Goal: Task Accomplishment & Management: Manage account settings

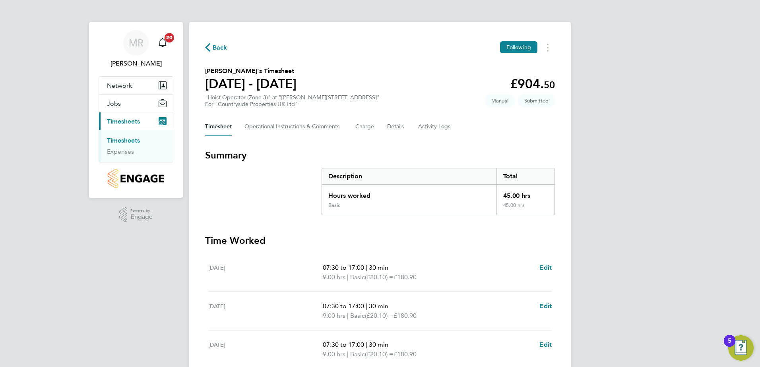
click at [122, 140] on link "Timesheets" at bounding box center [123, 141] width 33 height 8
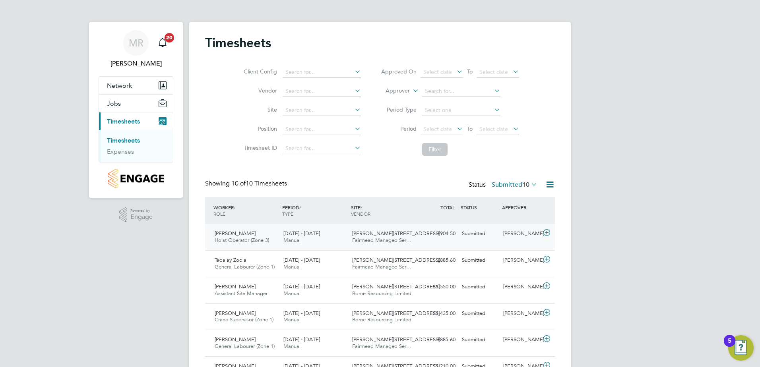
click at [232, 237] on div "Tony Grumbt Hoist Operator (Zone 3) 4 - 10 Aug 2025" at bounding box center [245, 237] width 69 height 20
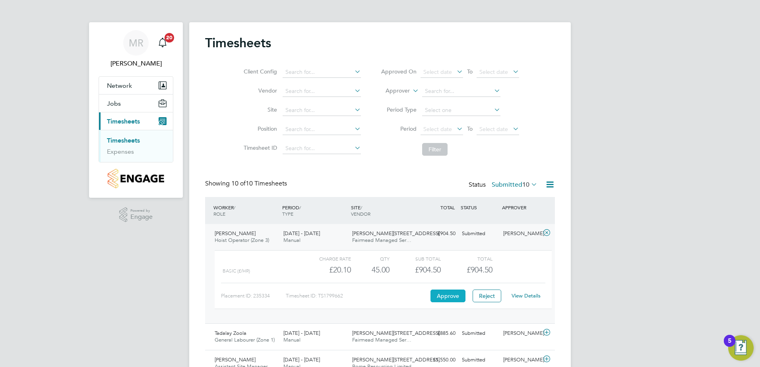
click at [445, 290] on button "Approve" at bounding box center [447, 296] width 35 height 13
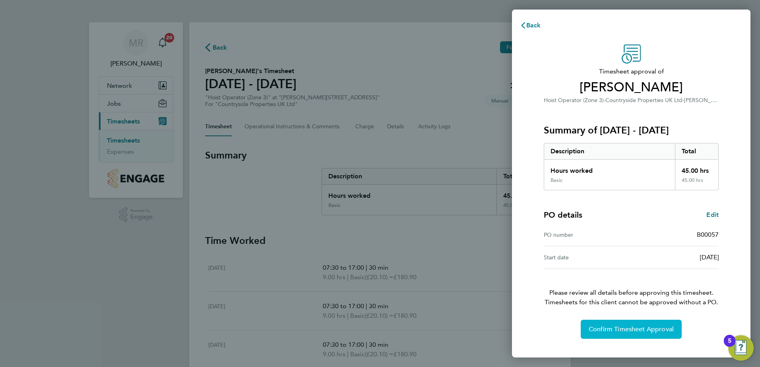
click at [603, 329] on span "Confirm Timesheet Approval" at bounding box center [631, 329] width 85 height 8
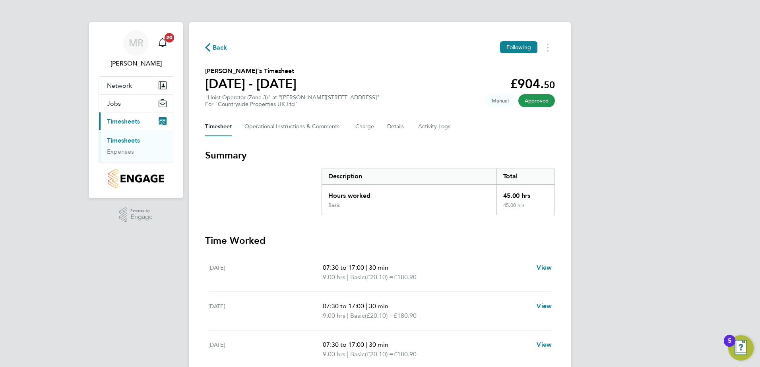
click at [131, 141] on link "Timesheets" at bounding box center [123, 141] width 33 height 8
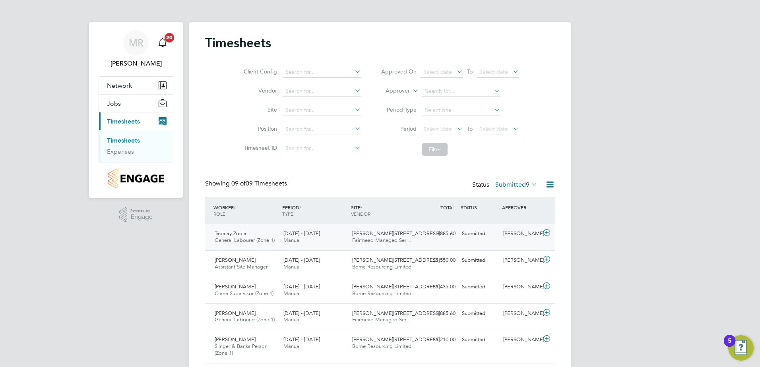
click at [275, 234] on div "Tadalay Zoola General Labourer (Zone 1) 4 - 10 Aug 2025" at bounding box center [245, 237] width 69 height 20
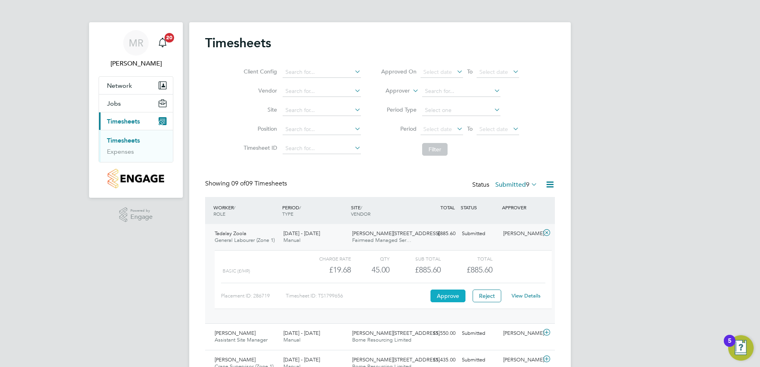
click at [450, 295] on button "Approve" at bounding box center [447, 296] width 35 height 13
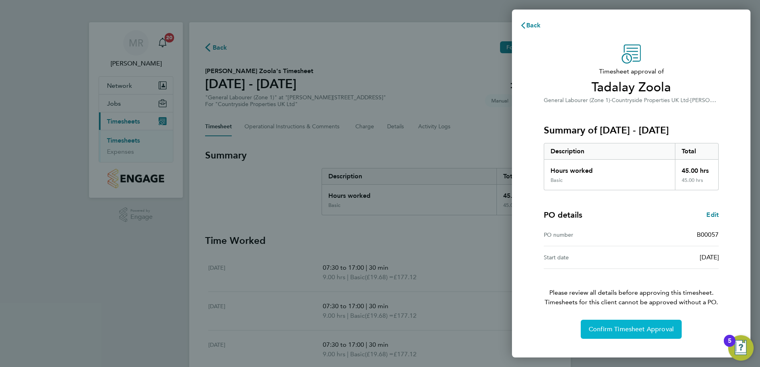
click at [624, 328] on span "Confirm Timesheet Approval" at bounding box center [631, 329] width 85 height 8
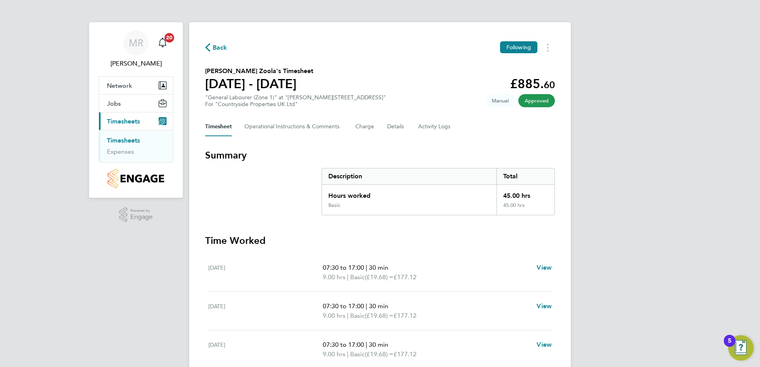
click at [123, 141] on link "Timesheets" at bounding box center [123, 141] width 33 height 8
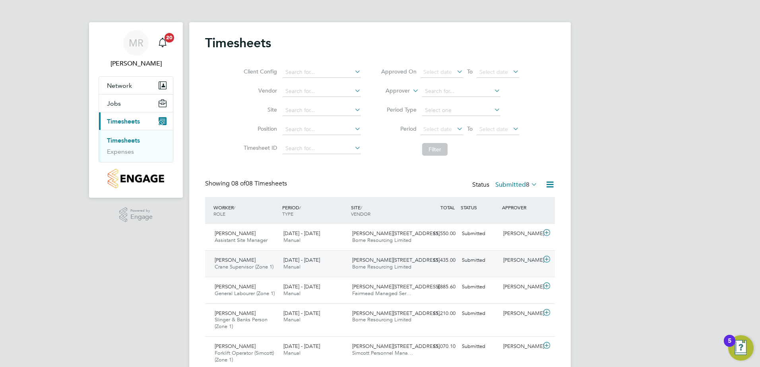
click at [239, 262] on span "[PERSON_NAME]" at bounding box center [235, 260] width 41 height 7
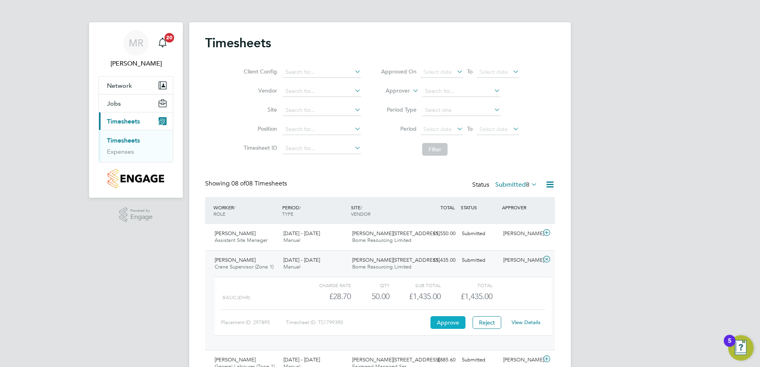
click at [447, 321] on button "Approve" at bounding box center [447, 322] width 35 height 13
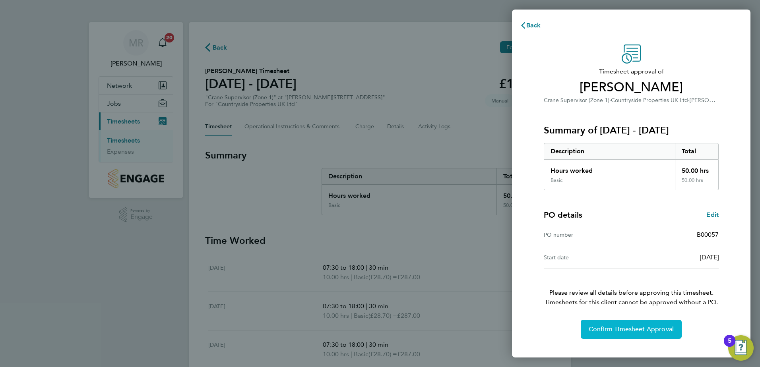
click at [619, 331] on span "Confirm Timesheet Approval" at bounding box center [631, 329] width 85 height 8
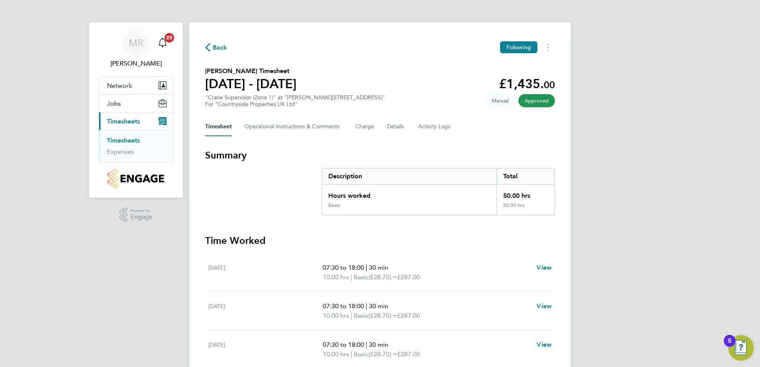
click at [120, 141] on link "Timesheets" at bounding box center [123, 141] width 33 height 8
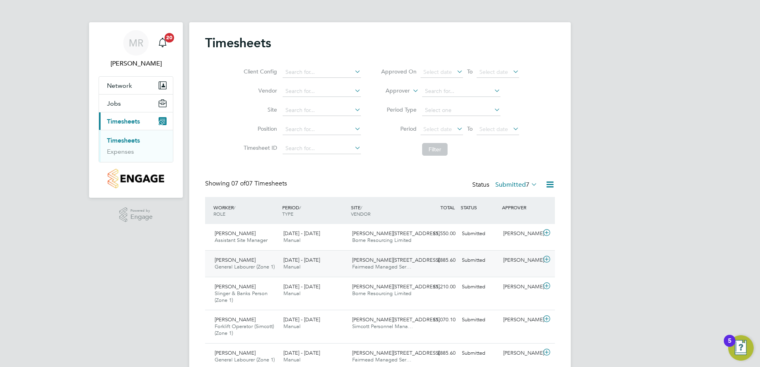
click at [246, 261] on span "[PERSON_NAME]" at bounding box center [235, 260] width 41 height 7
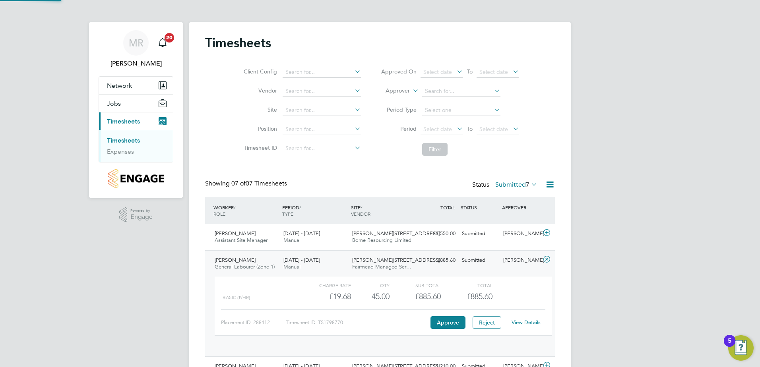
scroll to position [4, 4]
click at [447, 320] on button "Approve" at bounding box center [447, 322] width 35 height 13
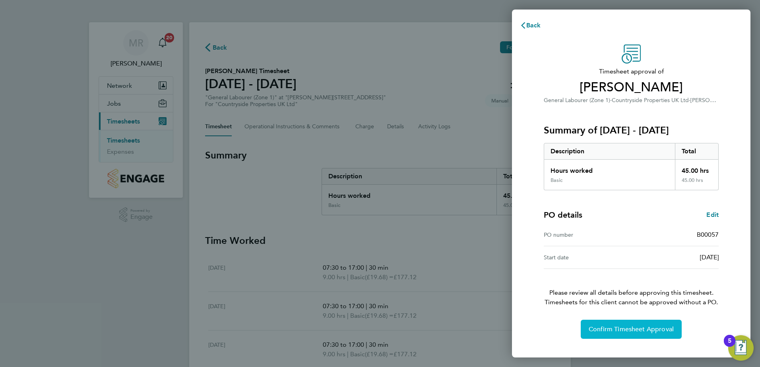
click at [644, 322] on button "Confirm Timesheet Approval" at bounding box center [631, 329] width 101 height 19
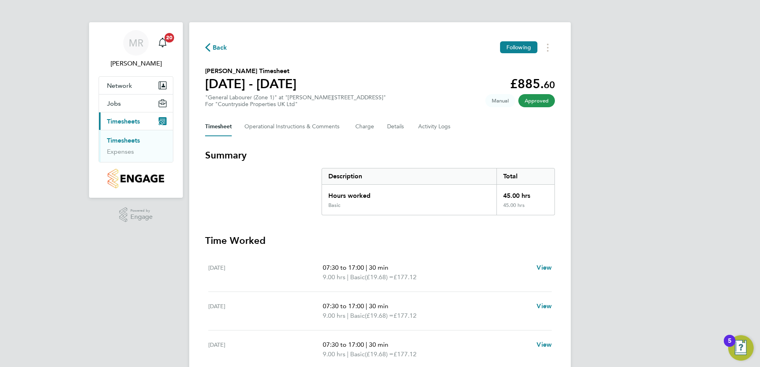
click at [126, 138] on link "Timesheets" at bounding box center [123, 141] width 33 height 8
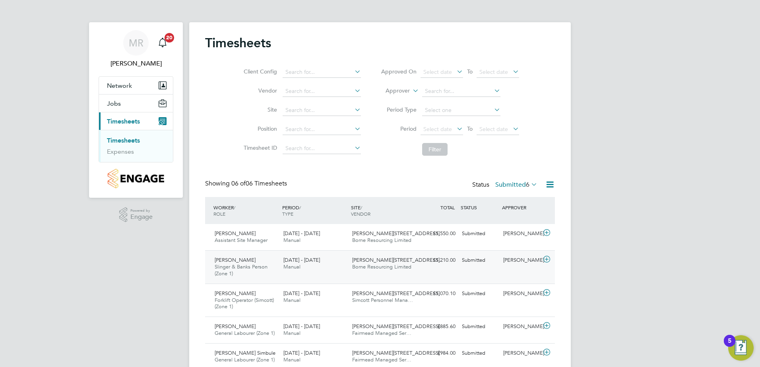
click at [232, 264] on span "Slinger & Banks Person (Zone 1)" at bounding box center [241, 270] width 53 height 14
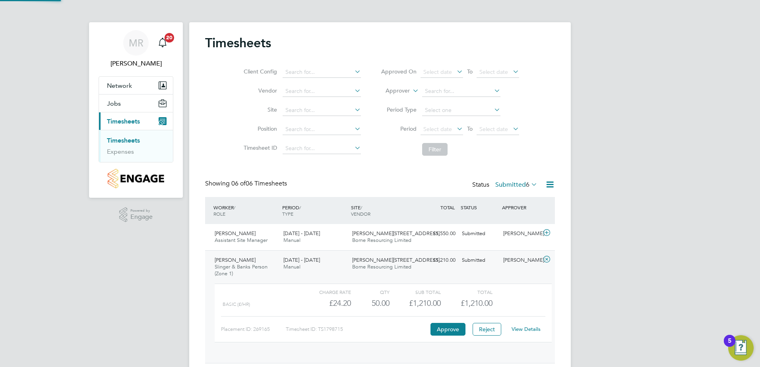
scroll to position [14, 77]
click at [455, 329] on button "Approve" at bounding box center [447, 329] width 35 height 13
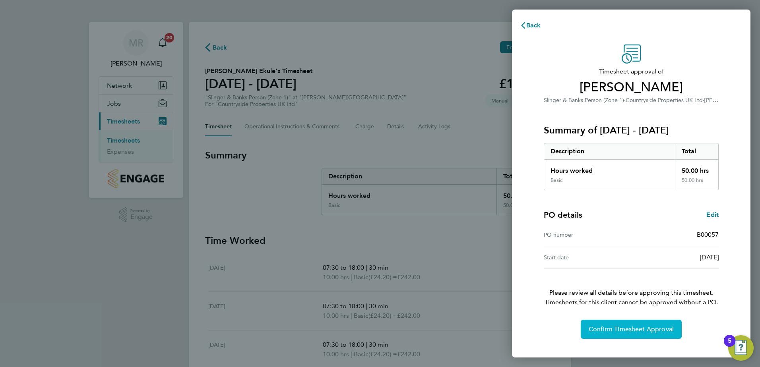
click at [600, 331] on span "Confirm Timesheet Approval" at bounding box center [631, 329] width 85 height 8
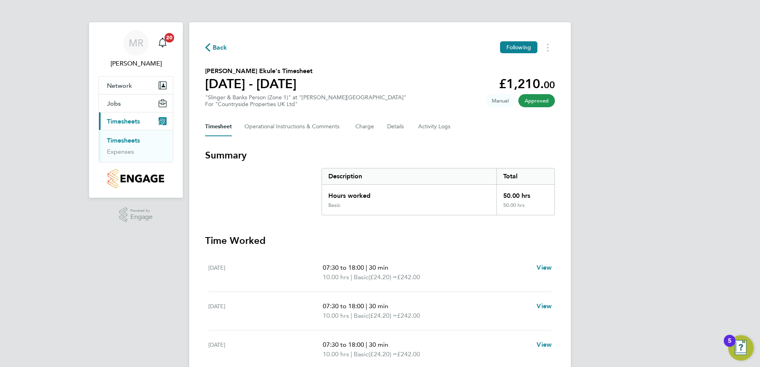
click at [119, 137] on link "Timesheets" at bounding box center [123, 141] width 33 height 8
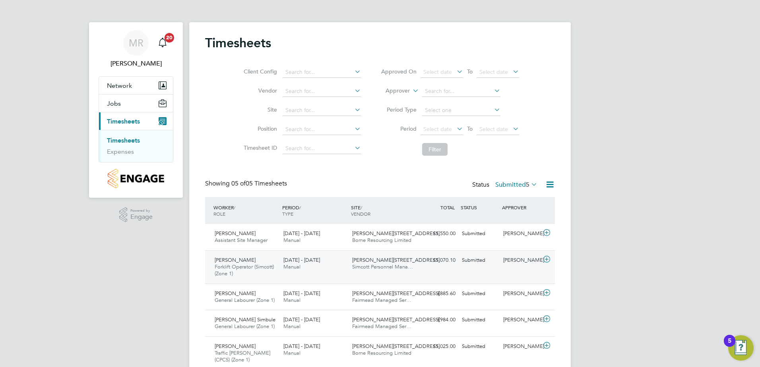
click at [238, 261] on span "[PERSON_NAME]" at bounding box center [235, 260] width 41 height 7
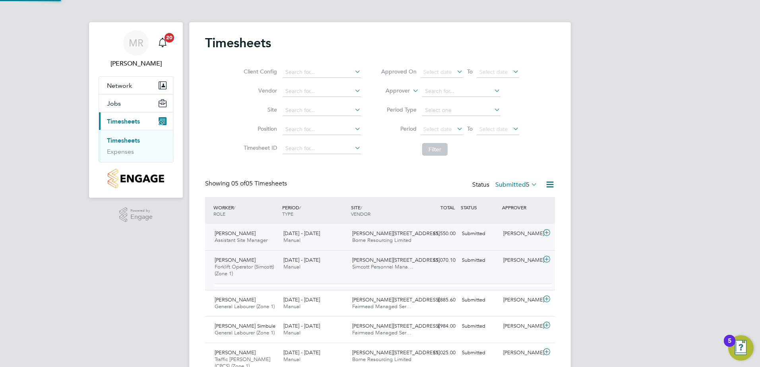
scroll to position [14, 77]
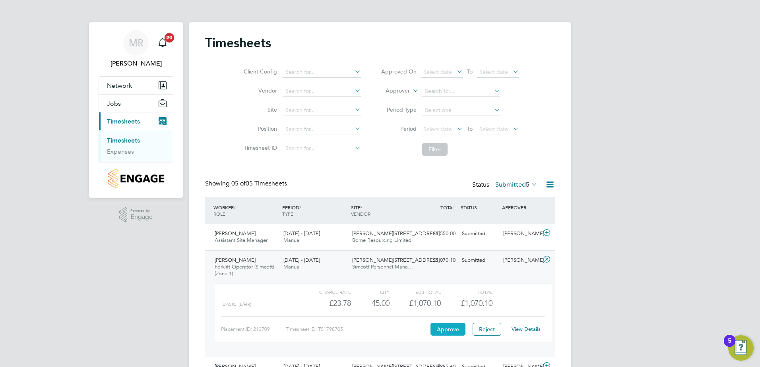
click at [453, 326] on button "Approve" at bounding box center [447, 329] width 35 height 13
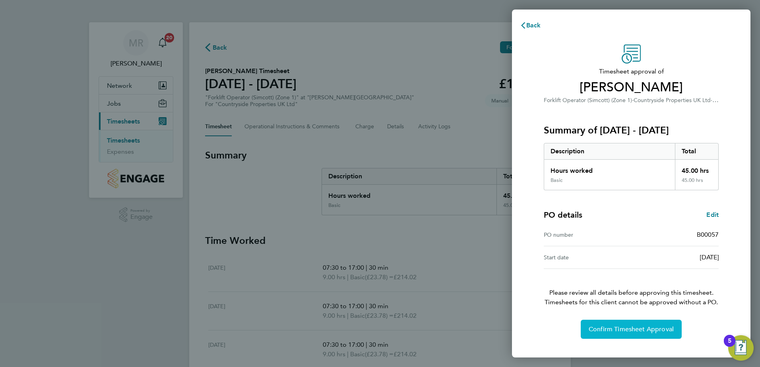
click at [605, 329] on span "Confirm Timesheet Approval" at bounding box center [631, 329] width 85 height 8
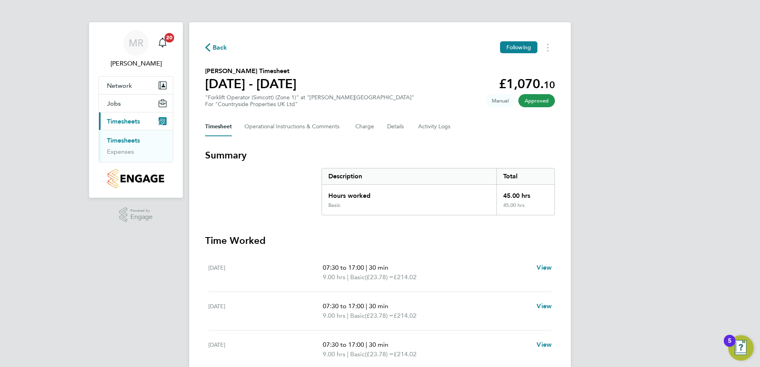
click at [119, 139] on link "Timesheets" at bounding box center [123, 141] width 33 height 8
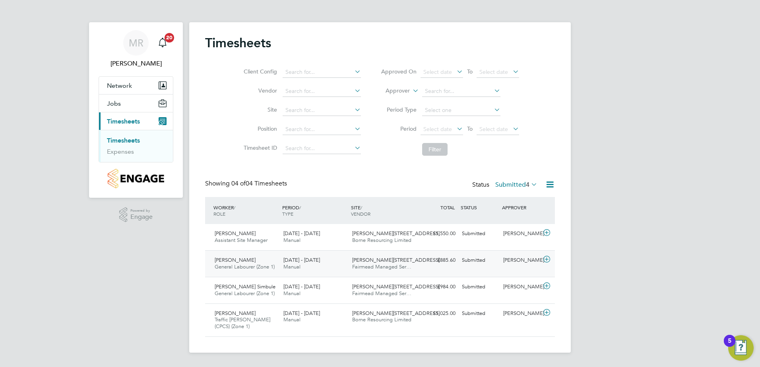
click at [241, 266] on span "General Labourer (Zone 1)" at bounding box center [245, 266] width 60 height 7
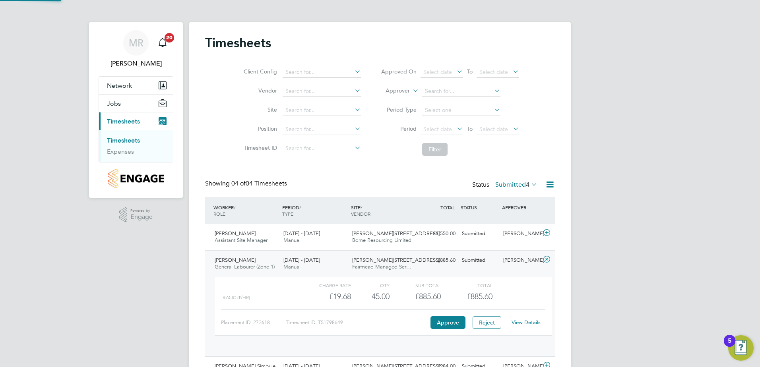
scroll to position [14, 77]
click at [486, 320] on button "Reject" at bounding box center [487, 322] width 29 height 13
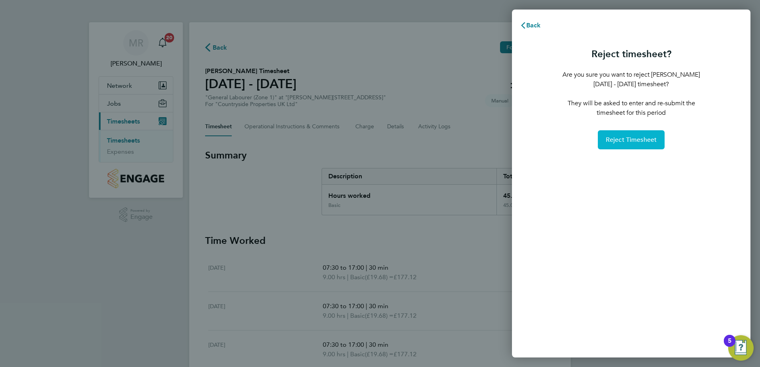
click at [635, 139] on span "Reject Timesheet" at bounding box center [631, 140] width 51 height 8
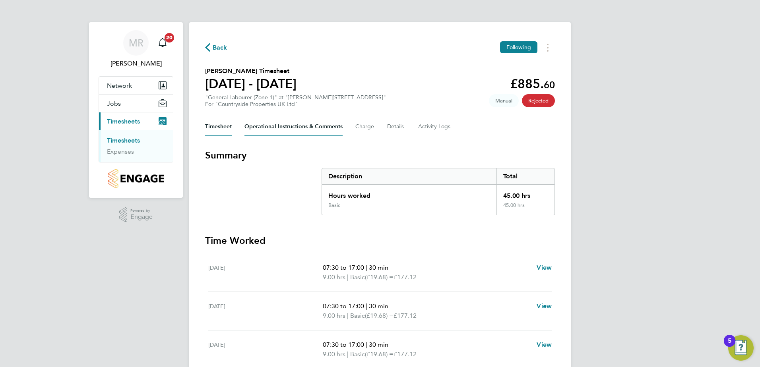
click at [264, 125] on Comments-tab "Operational Instructions & Comments" at bounding box center [293, 126] width 98 height 19
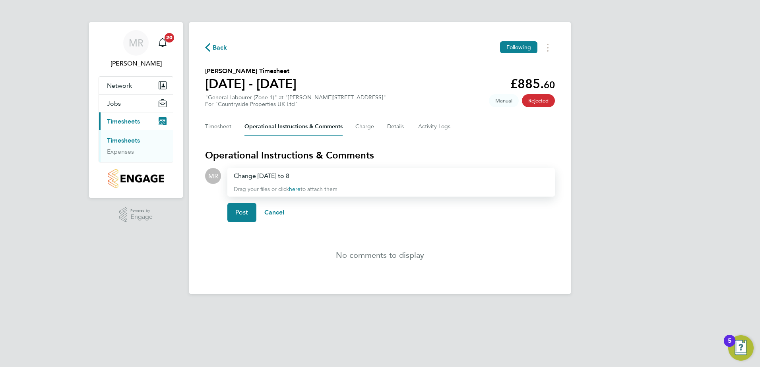
click at [298, 178] on div "Change Monday to 8" at bounding box center [391, 176] width 315 height 10
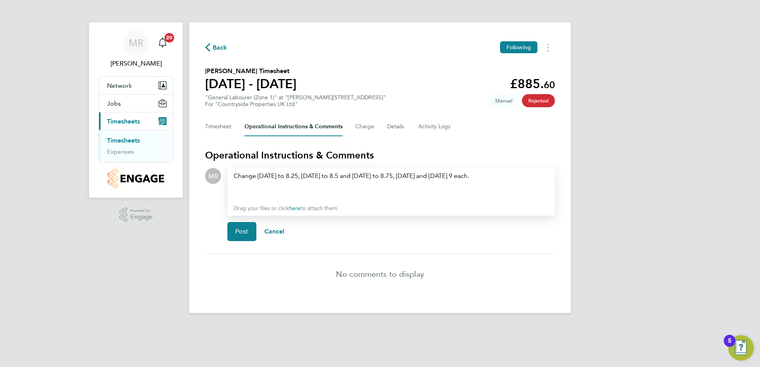
click at [499, 177] on div "Change Monday to 8.25, Tuesday to 8.5 and Wednesday to 8.75, Thursday and Frida…" at bounding box center [391, 185] width 315 height 29
click at [238, 185] on div at bounding box center [391, 186] width 315 height 10
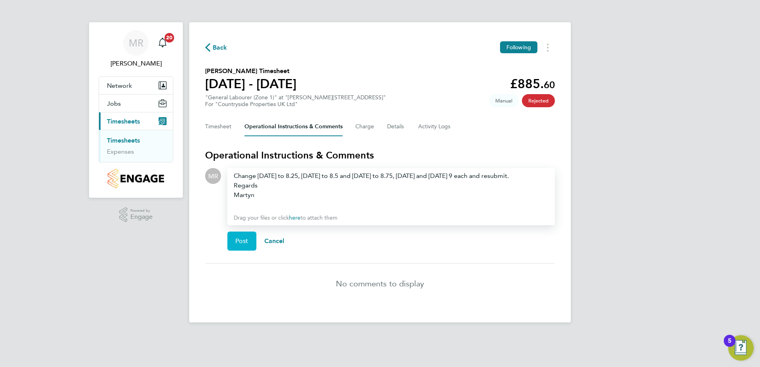
click at [248, 247] on button "Post" at bounding box center [241, 241] width 29 height 19
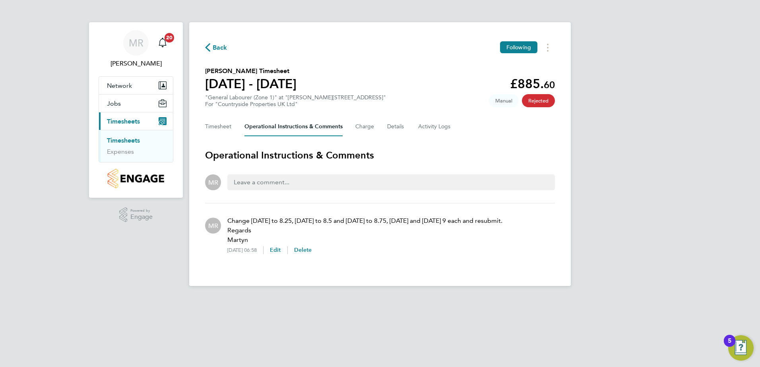
click at [120, 139] on link "Timesheets" at bounding box center [123, 141] width 33 height 8
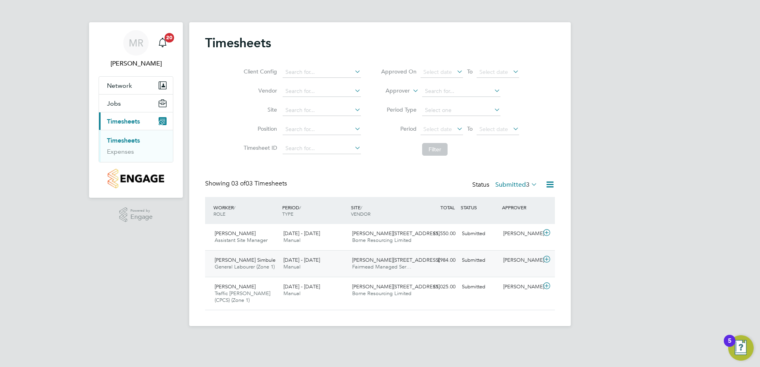
click at [234, 263] on span "Benson Simbule" at bounding box center [245, 260] width 61 height 7
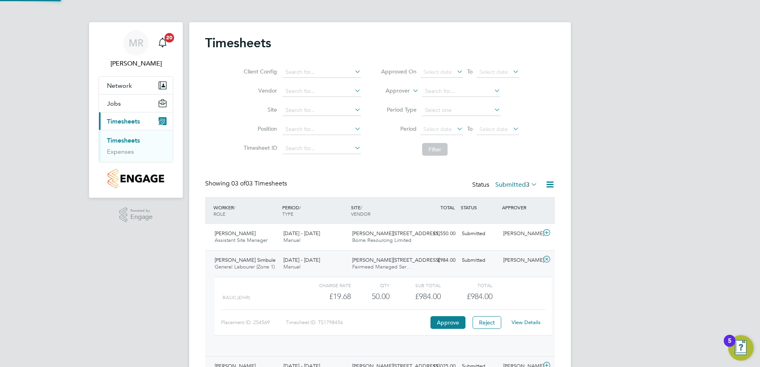
scroll to position [14, 77]
click at [520, 324] on link "View Details" at bounding box center [525, 322] width 29 height 7
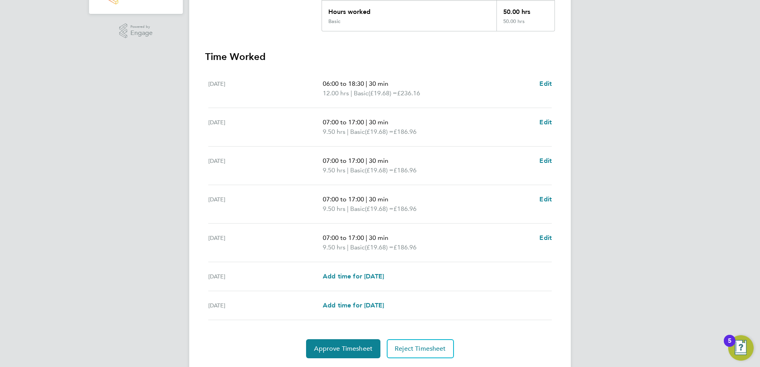
scroll to position [207, 0]
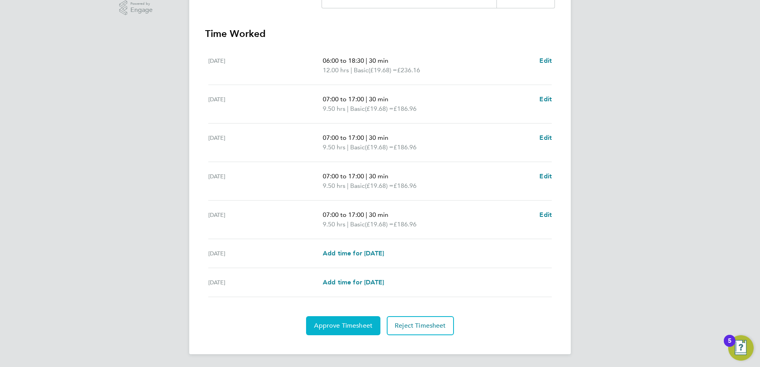
click at [353, 325] on span "Approve Timesheet" at bounding box center [343, 326] width 58 height 8
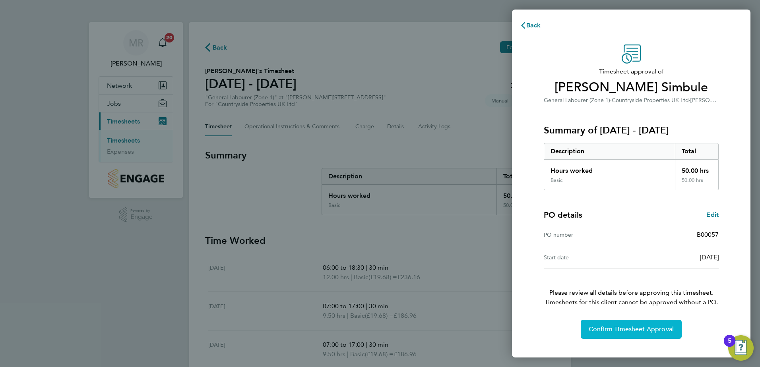
click at [634, 329] on span "Confirm Timesheet Approval" at bounding box center [631, 329] width 85 height 8
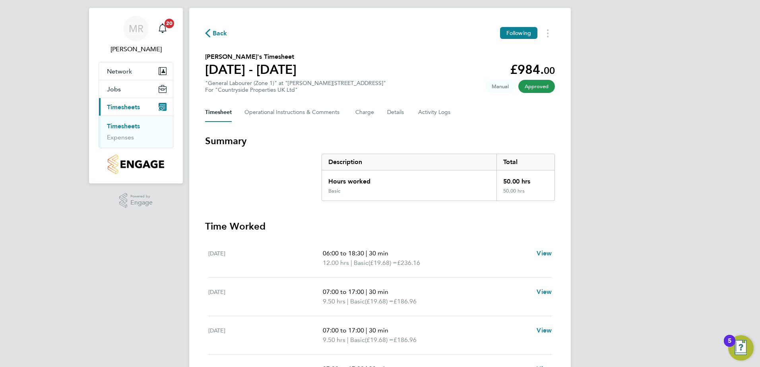
scroll to position [40, 0]
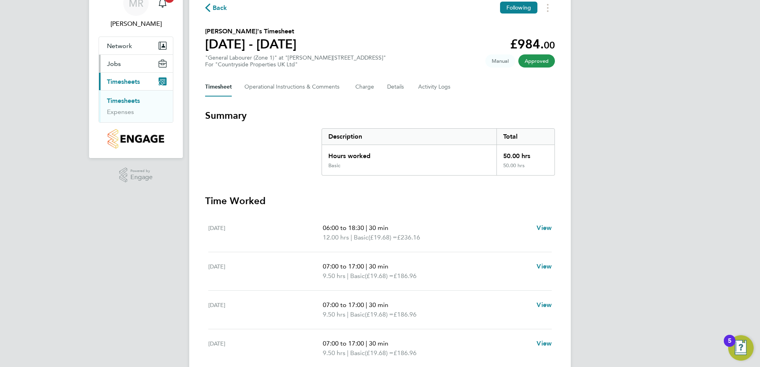
click at [128, 99] on link "Timesheets" at bounding box center [123, 101] width 33 height 8
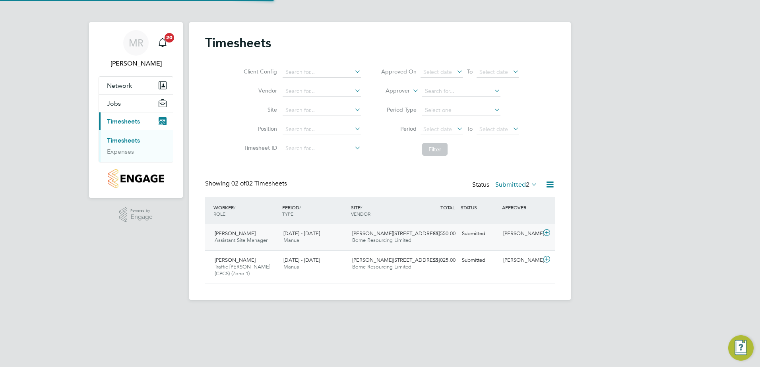
scroll to position [20, 69]
click at [221, 262] on span "[PERSON_NAME]" at bounding box center [235, 260] width 41 height 7
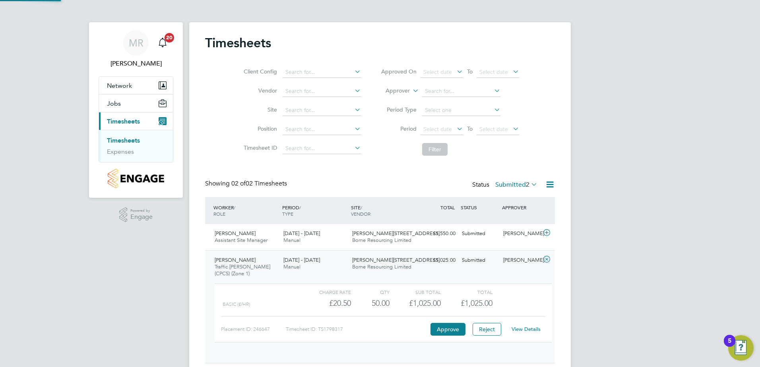
scroll to position [14, 77]
click at [446, 328] on button "Approve" at bounding box center [447, 329] width 35 height 13
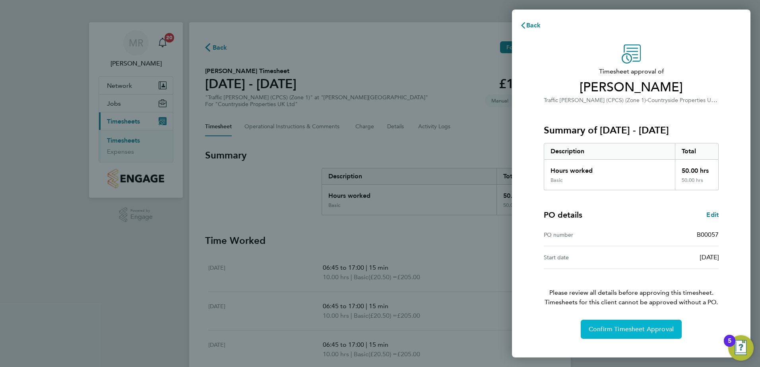
click at [636, 327] on span "Confirm Timesheet Approval" at bounding box center [631, 329] width 85 height 8
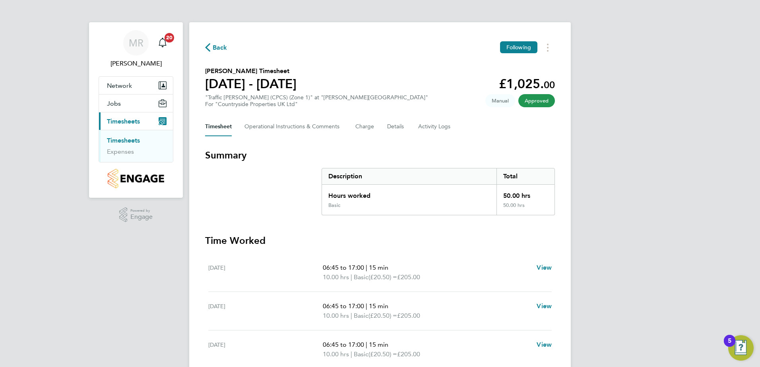
click at [129, 141] on link "Timesheets" at bounding box center [123, 141] width 33 height 8
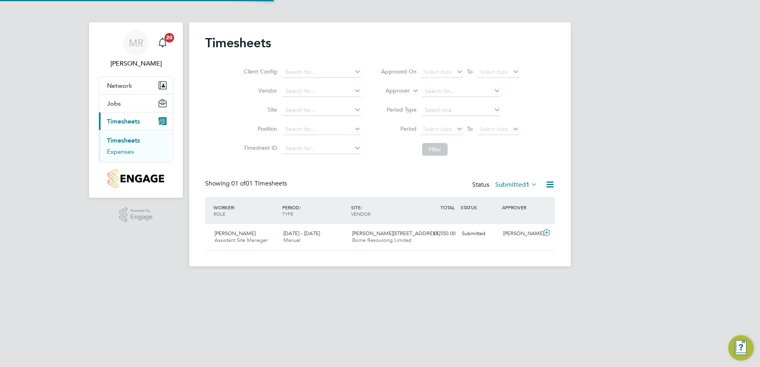
scroll to position [20, 69]
click at [467, 241] on div "[PERSON_NAME] Assistant Site Manager [DATE] - [DATE] [DATE] - [DATE] Manual [PE…" at bounding box center [380, 237] width 350 height 26
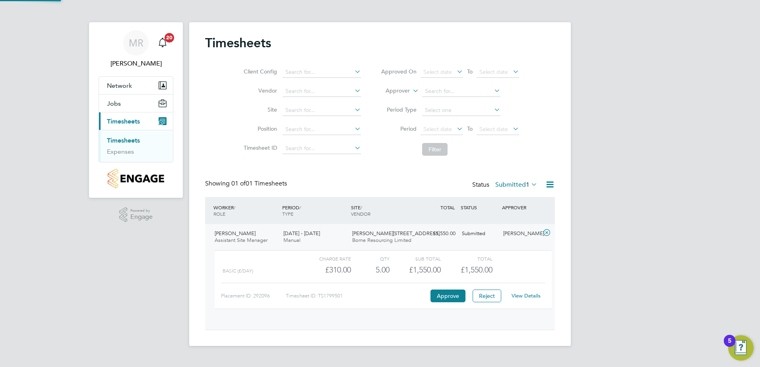
scroll to position [14, 77]
